Goal: Task Accomplishment & Management: Manage account settings

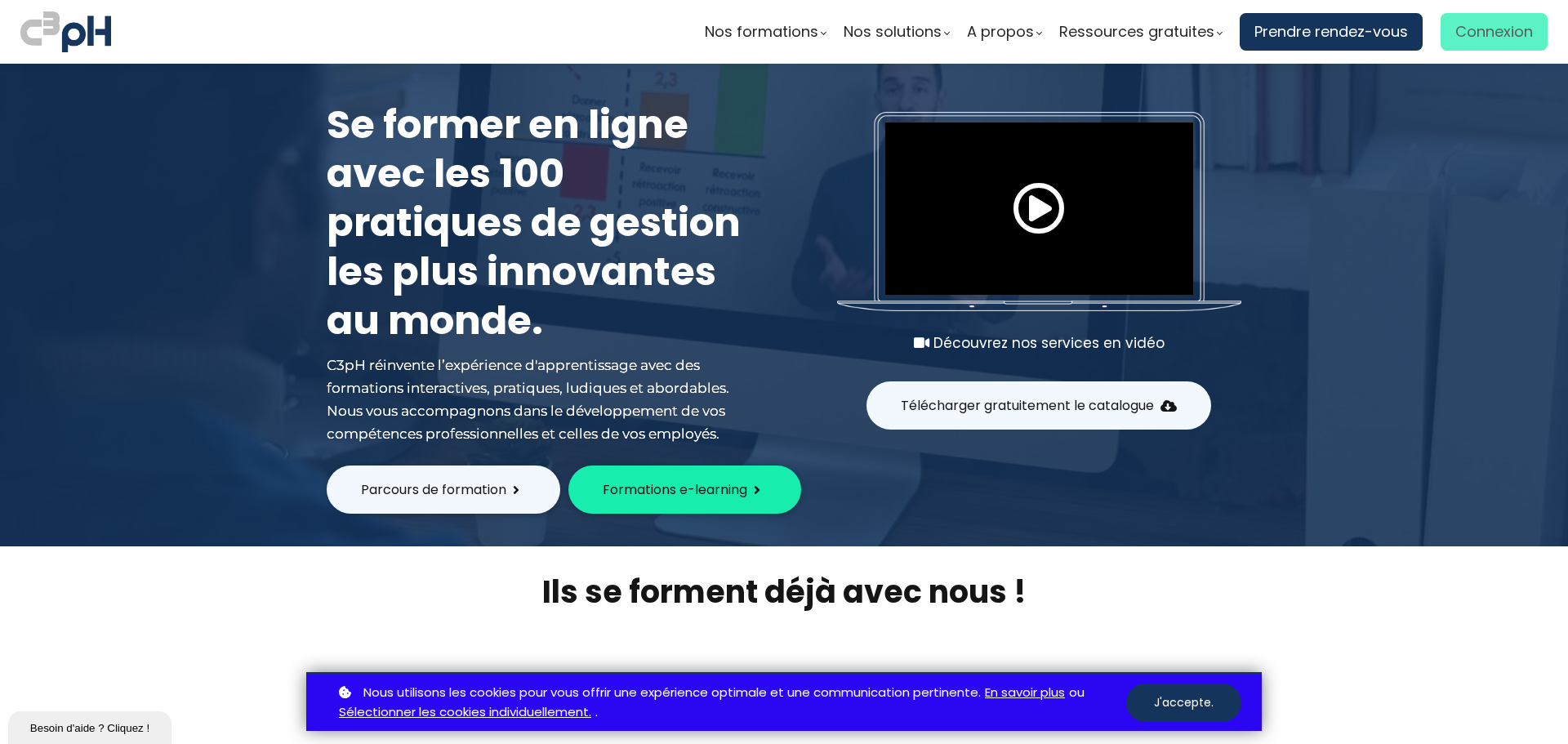
click at [1455, 20] on span "Connexion" at bounding box center [1494, 31] width 78 height 24
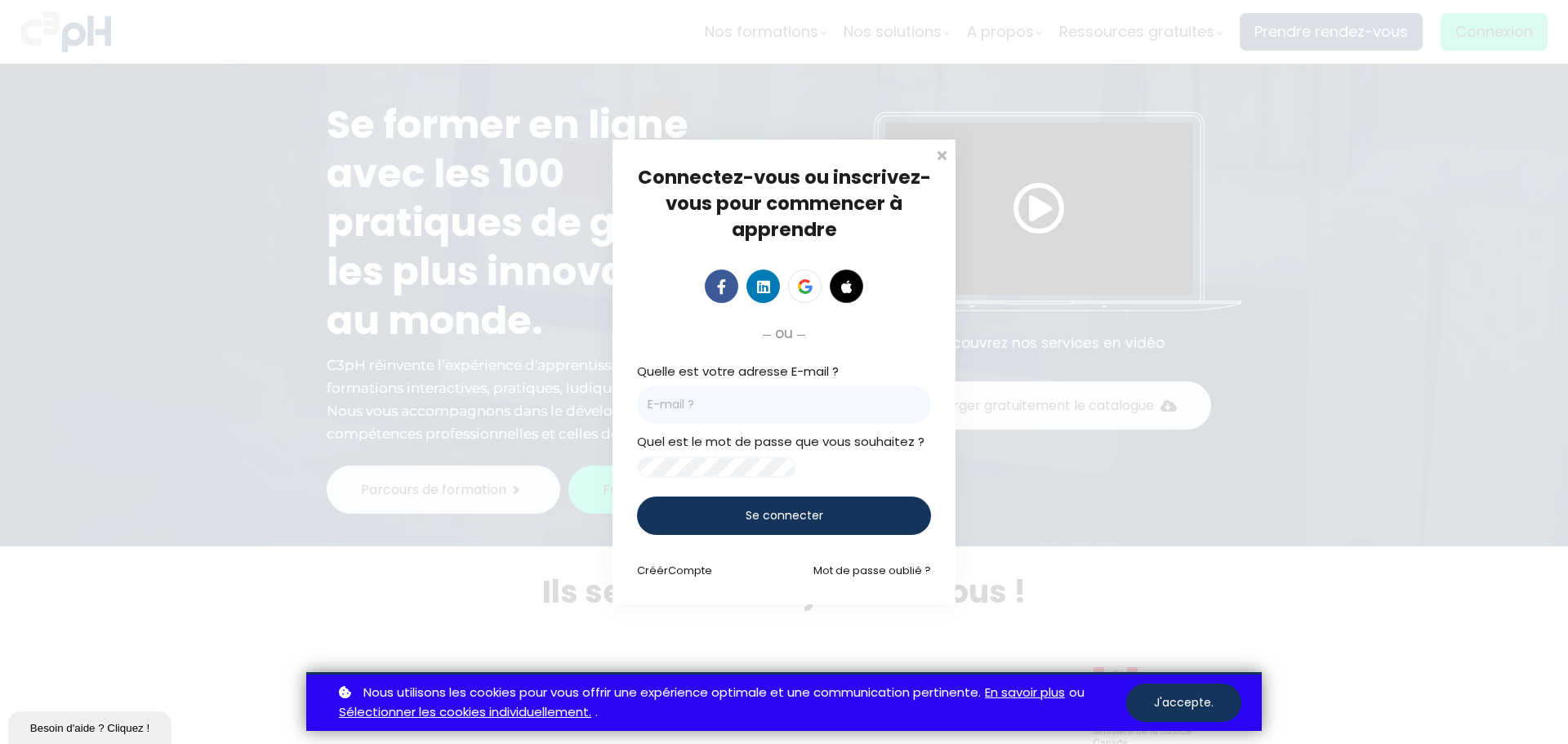
click at [740, 391] on input "email" at bounding box center [784, 405] width 294 height 38
type input "[EMAIL_ADDRESS][DOMAIN_NAME]"
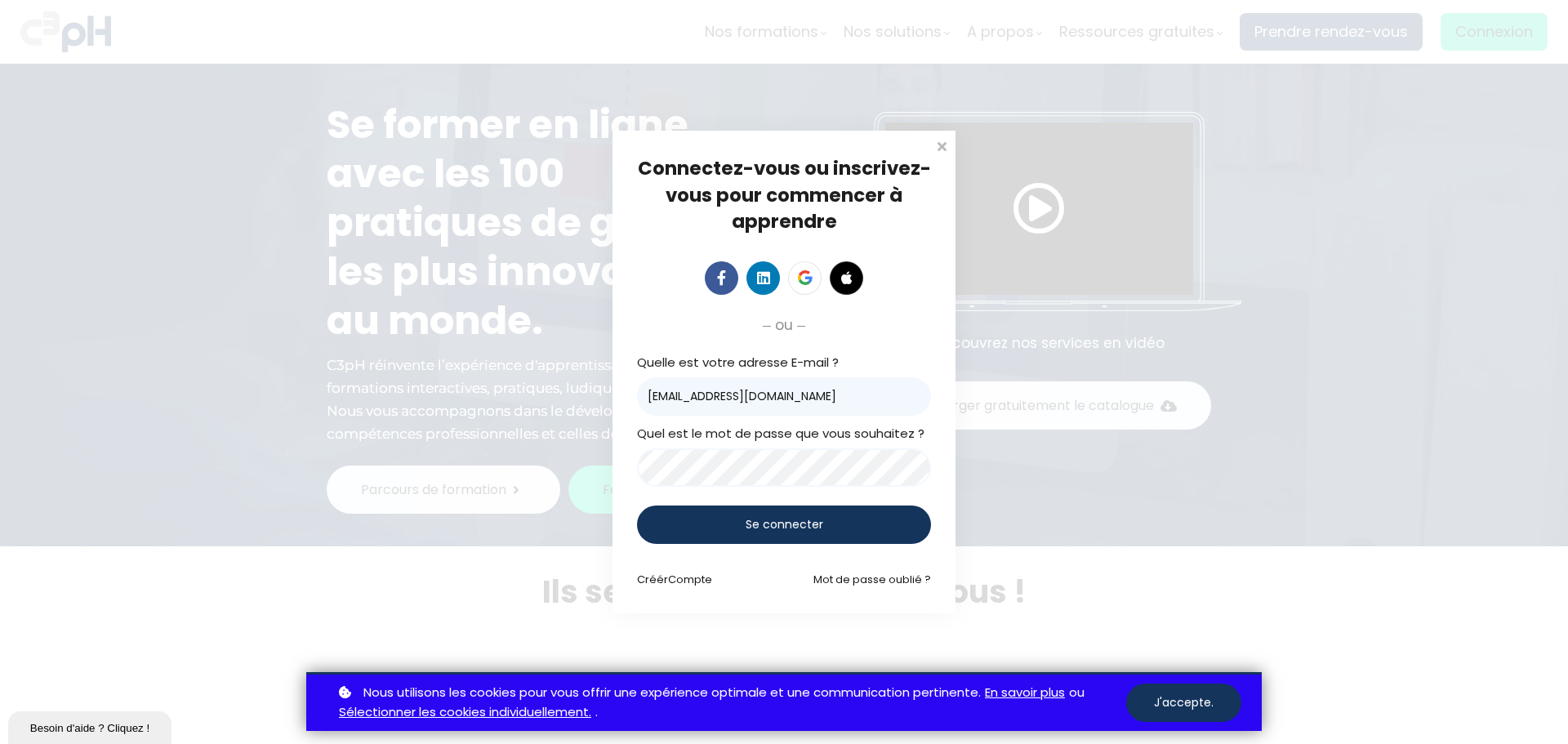
click at [784, 518] on span "Se connecter" at bounding box center [784, 524] width 78 height 18
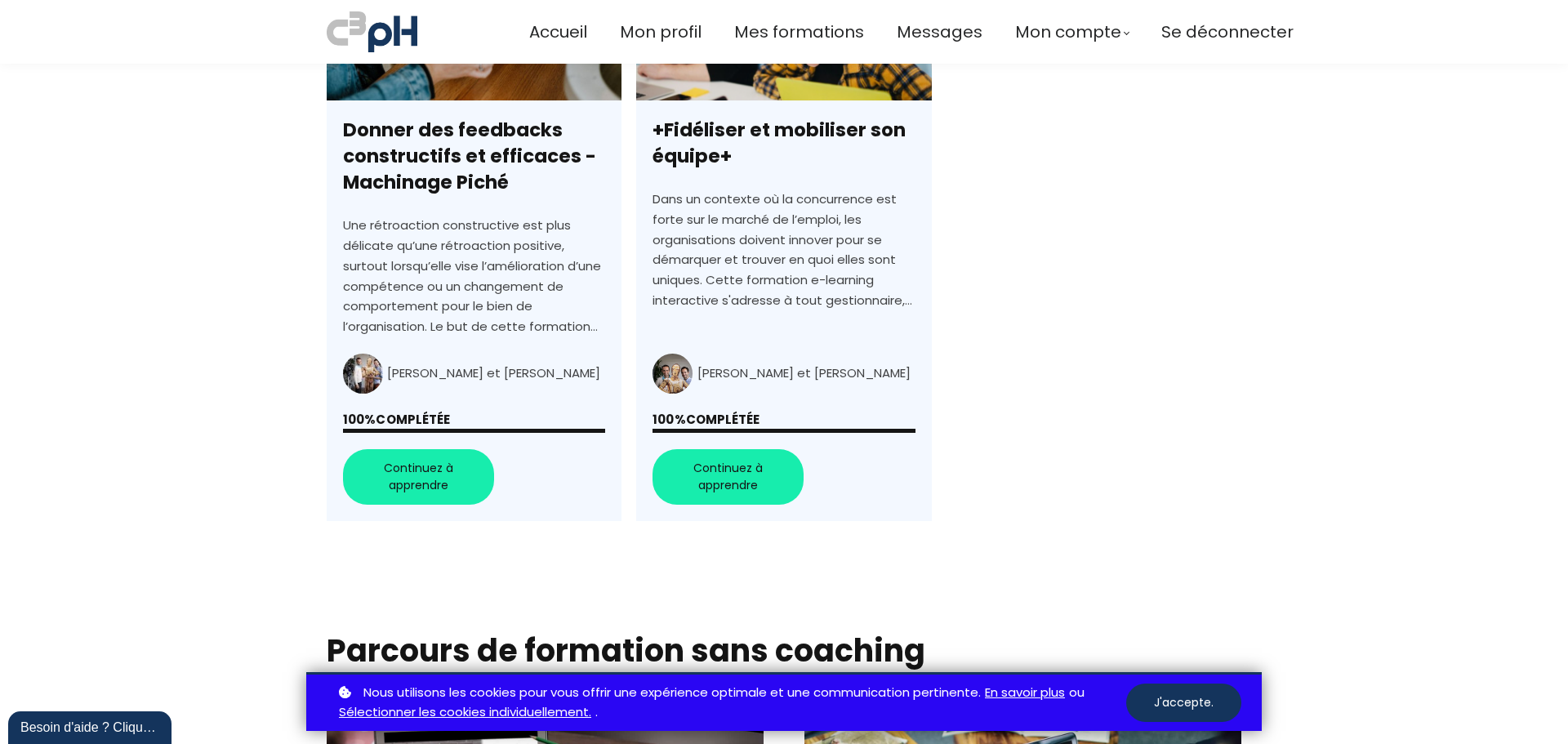
scroll to position [1307, 0]
